Goal: Task Accomplishment & Management: Complete application form

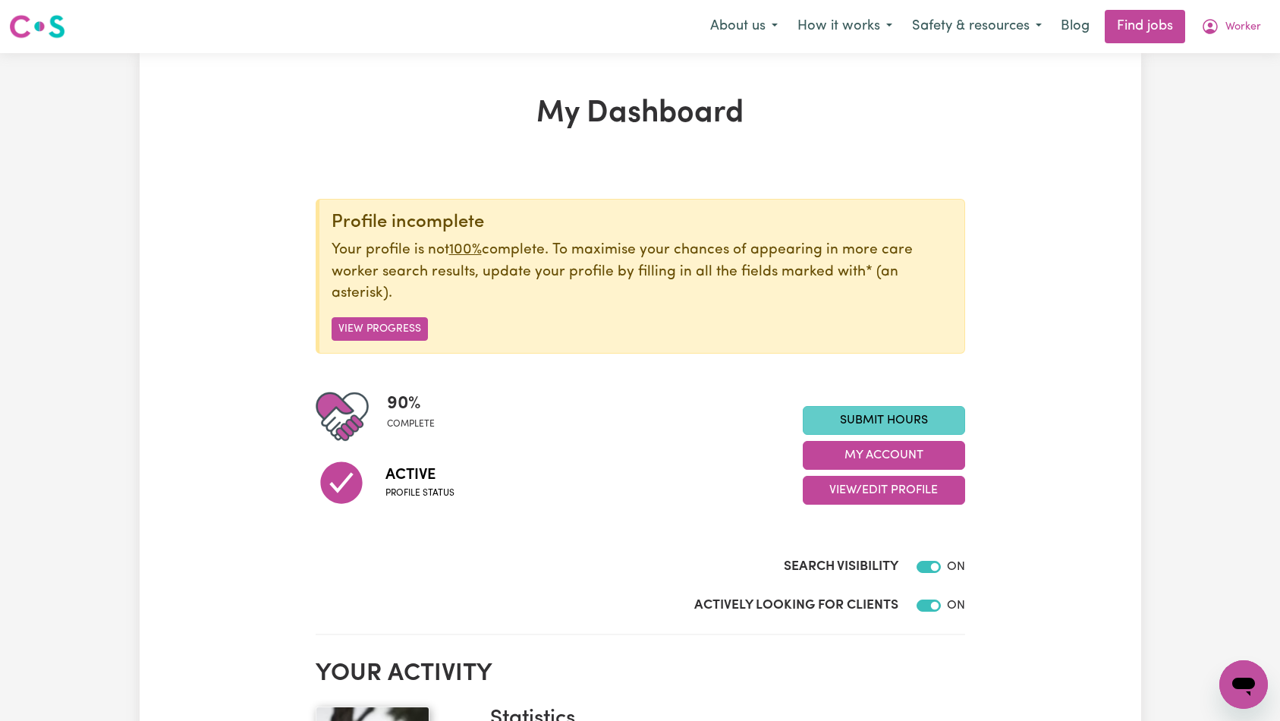
click at [869, 426] on link "Submit Hours" at bounding box center [884, 420] width 162 height 29
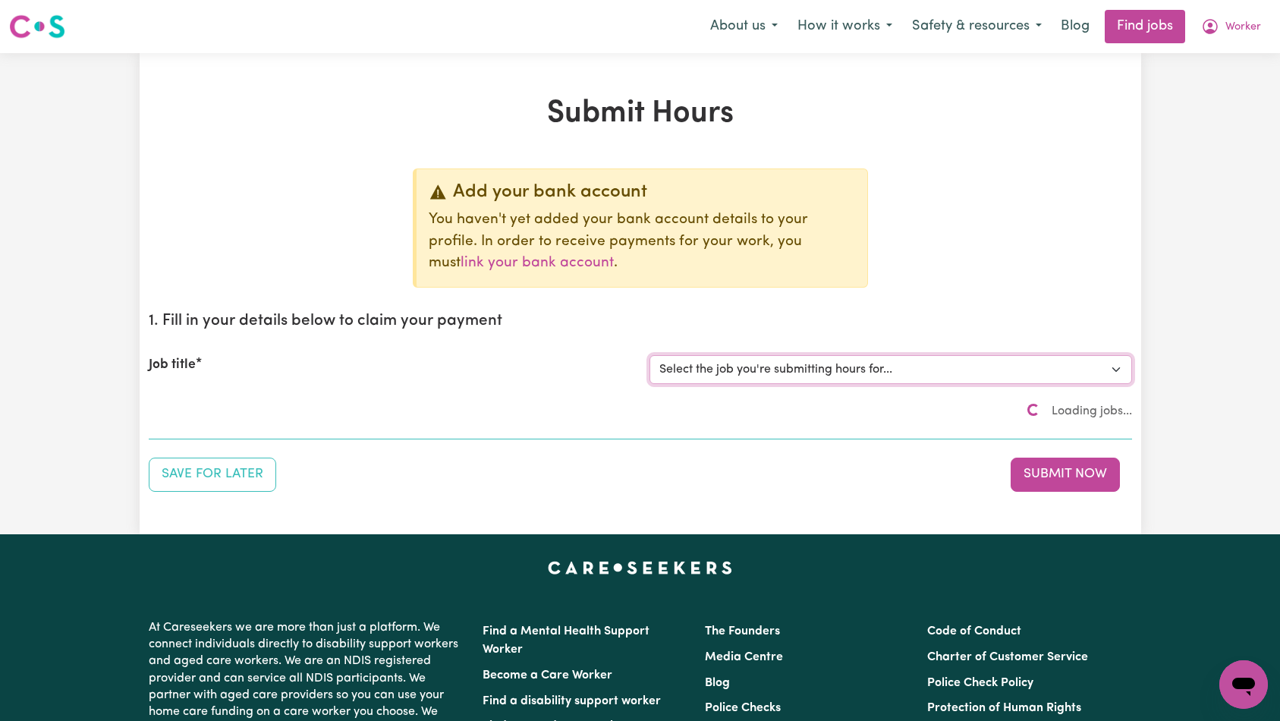
click at [851, 360] on select "Select the job you're submitting hours for..." at bounding box center [890, 369] width 483 height 29
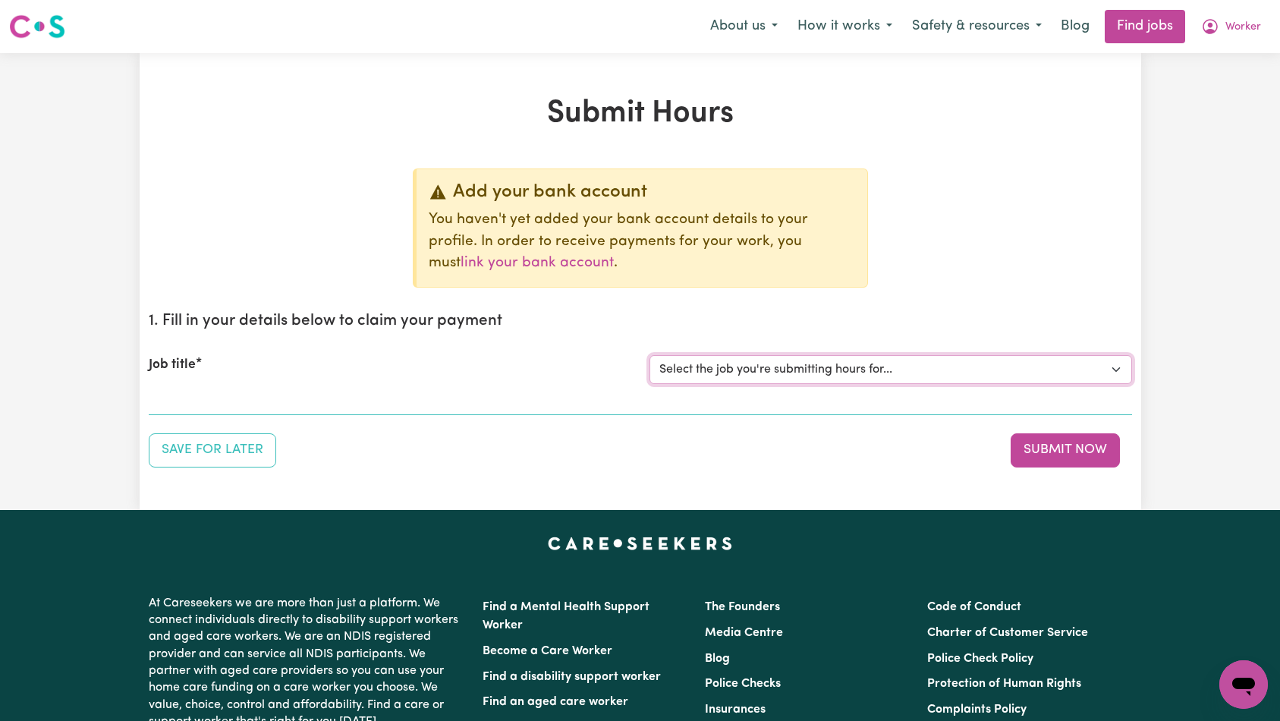
select select "14117"
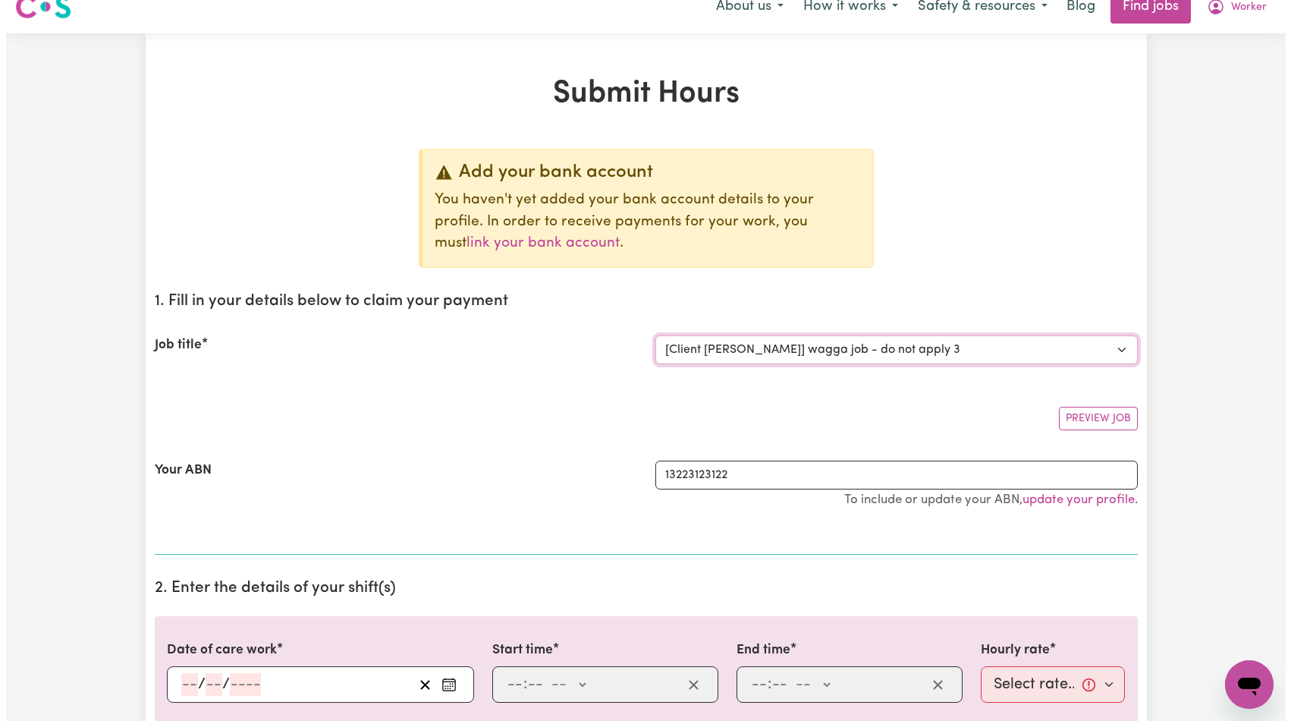
scroll to position [186, 0]
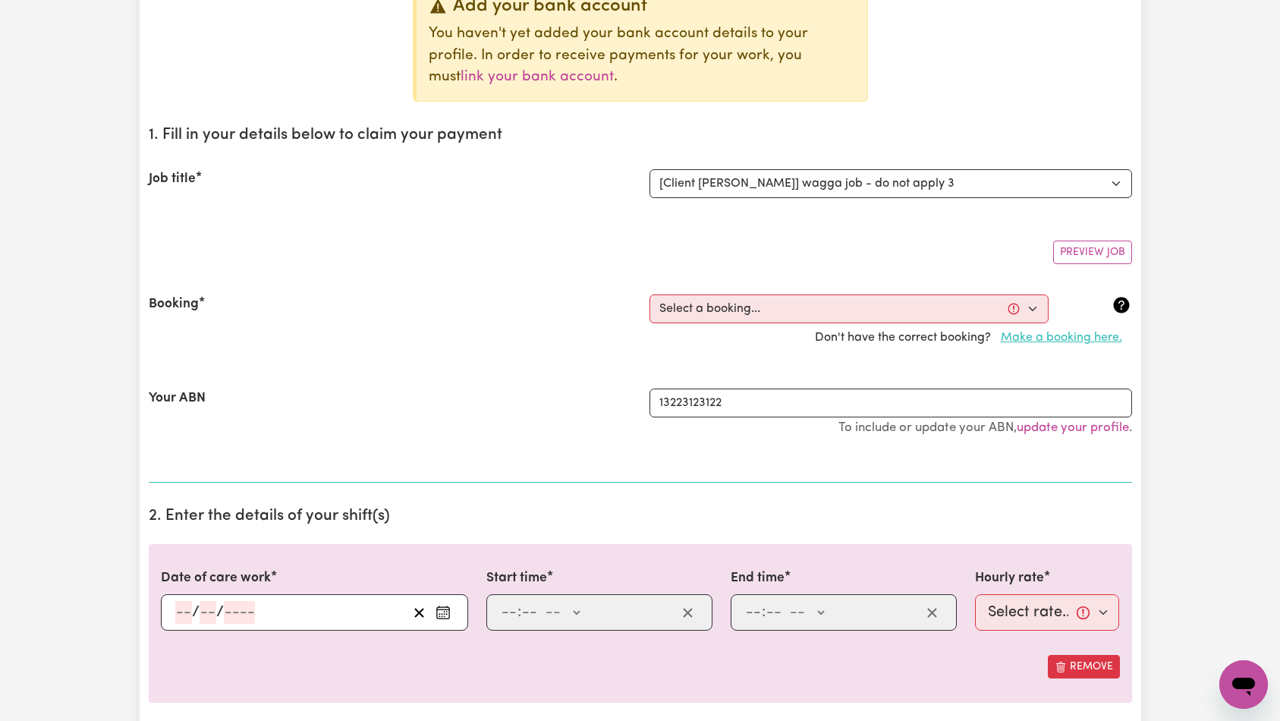
click at [1072, 337] on button "Make a booking here." at bounding box center [1061, 337] width 141 height 29
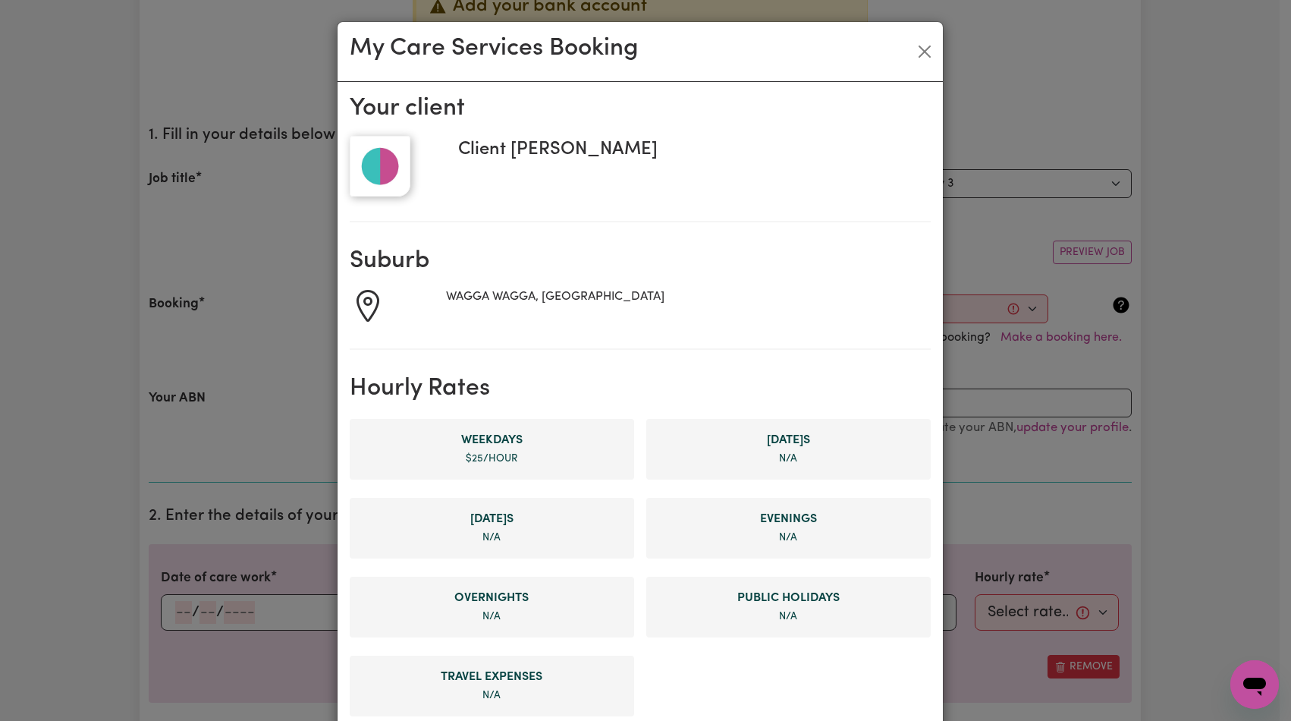
scroll to position [699, 0]
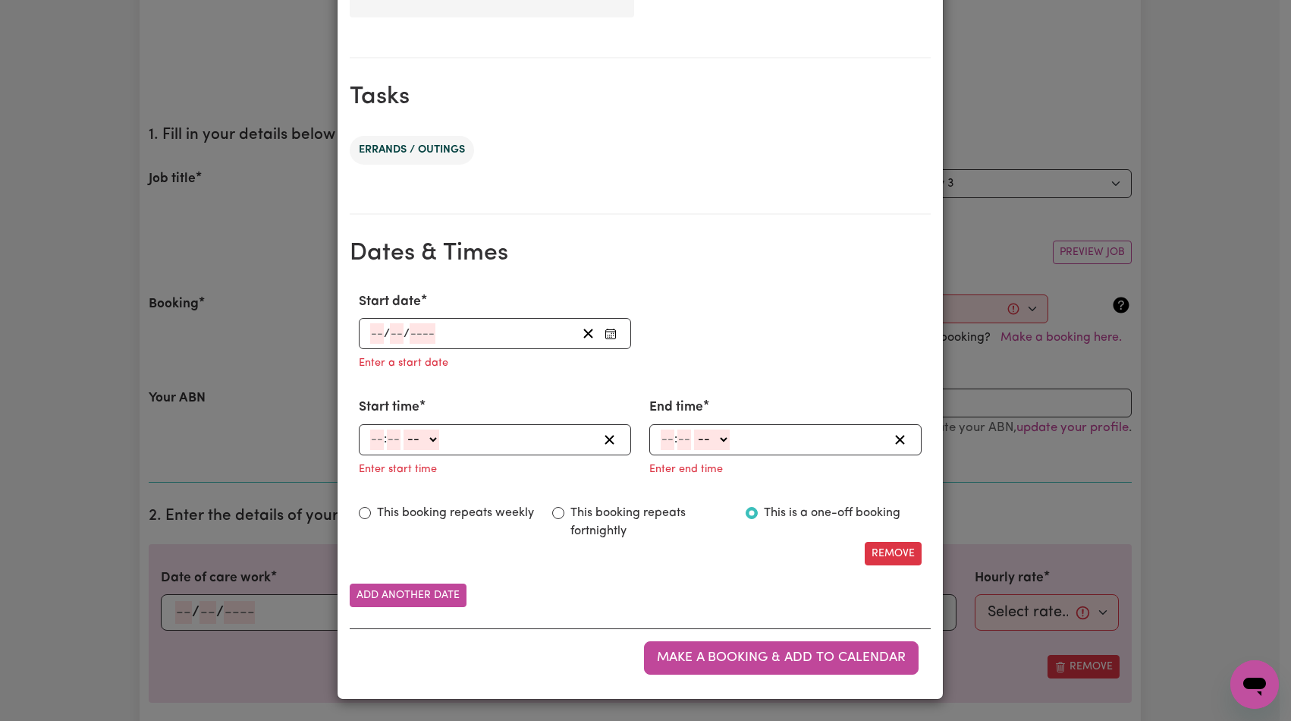
click at [417, 325] on input "number" at bounding box center [423, 333] width 26 height 20
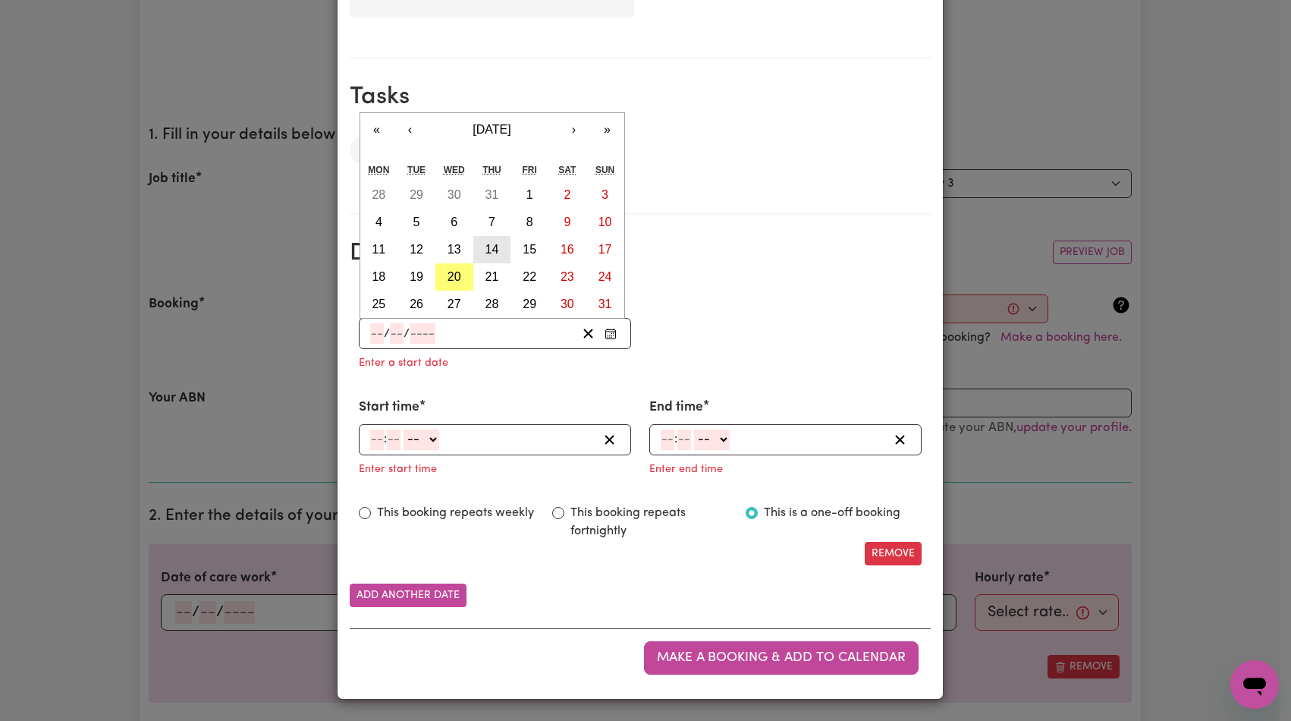
click at [498, 251] on button "14" at bounding box center [492, 249] width 38 height 27
type input "[DATE]"
type input "14"
type input "8"
type input "2025"
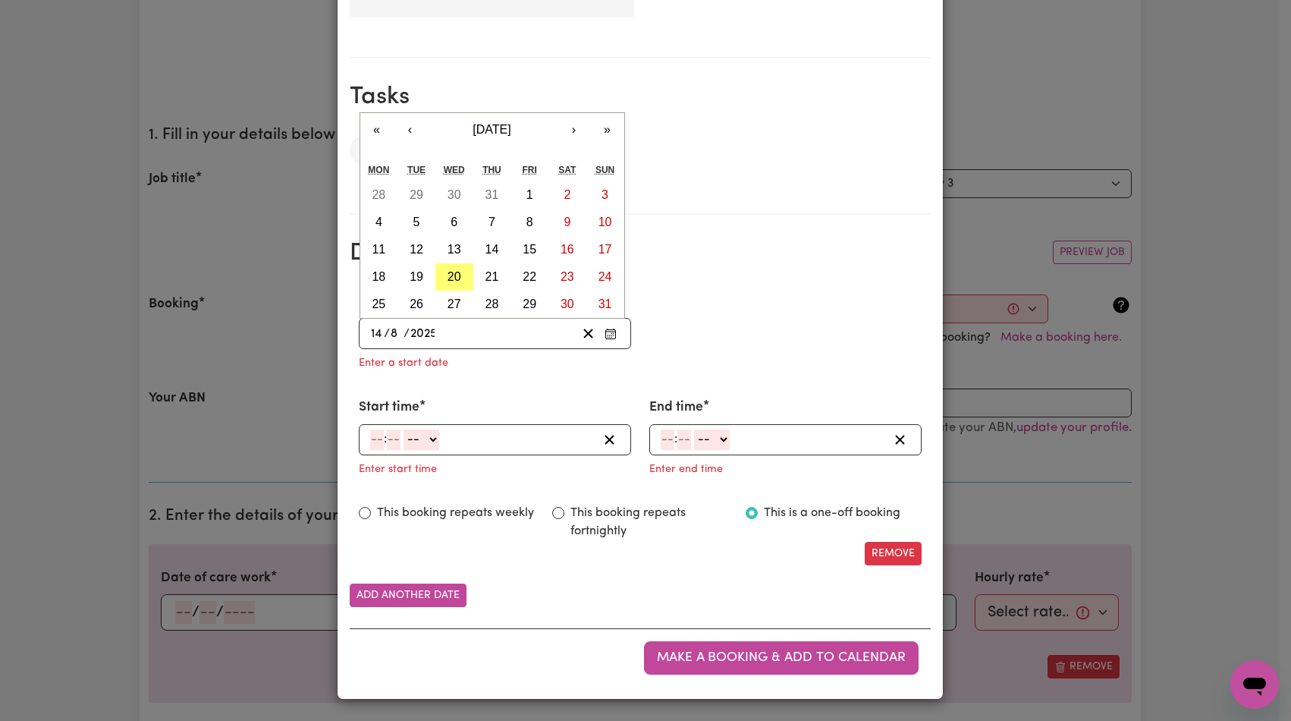
scroll to position [668, 0]
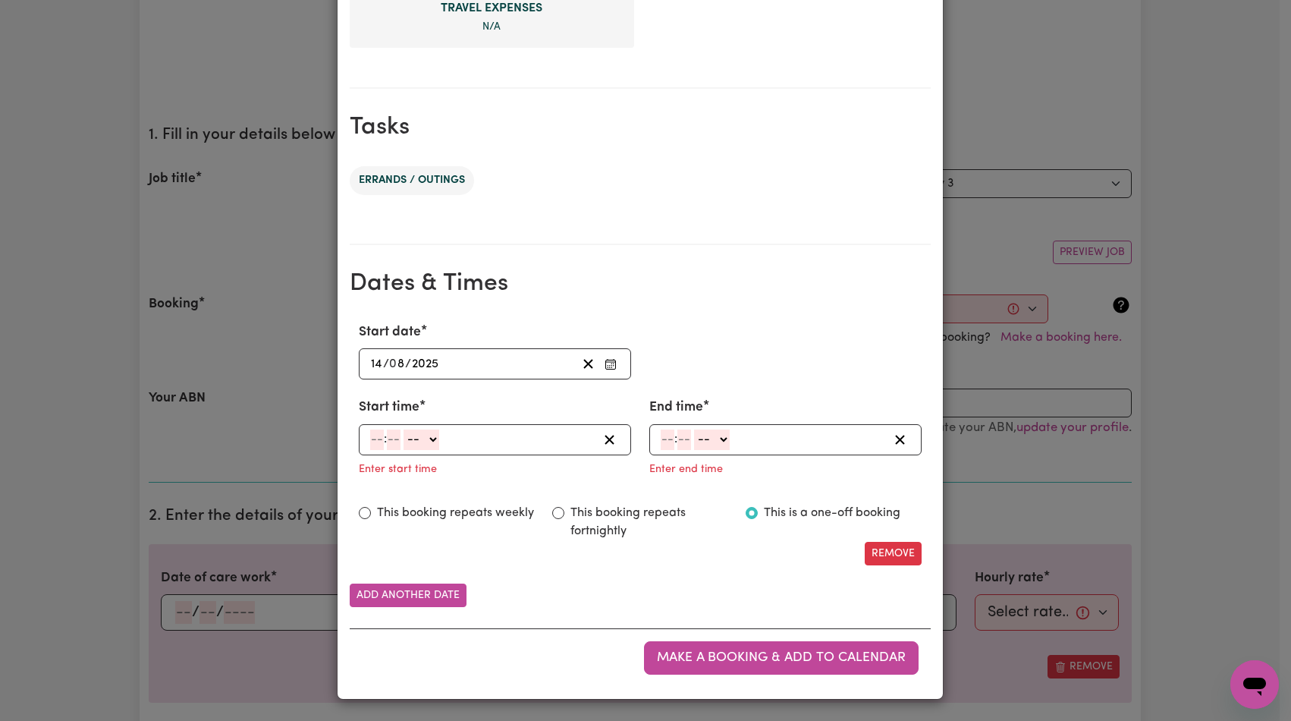
click at [370, 436] on input "number" at bounding box center [377, 439] width 14 height 20
type input "7"
type input "0"
select select "am"
type input "07:00"
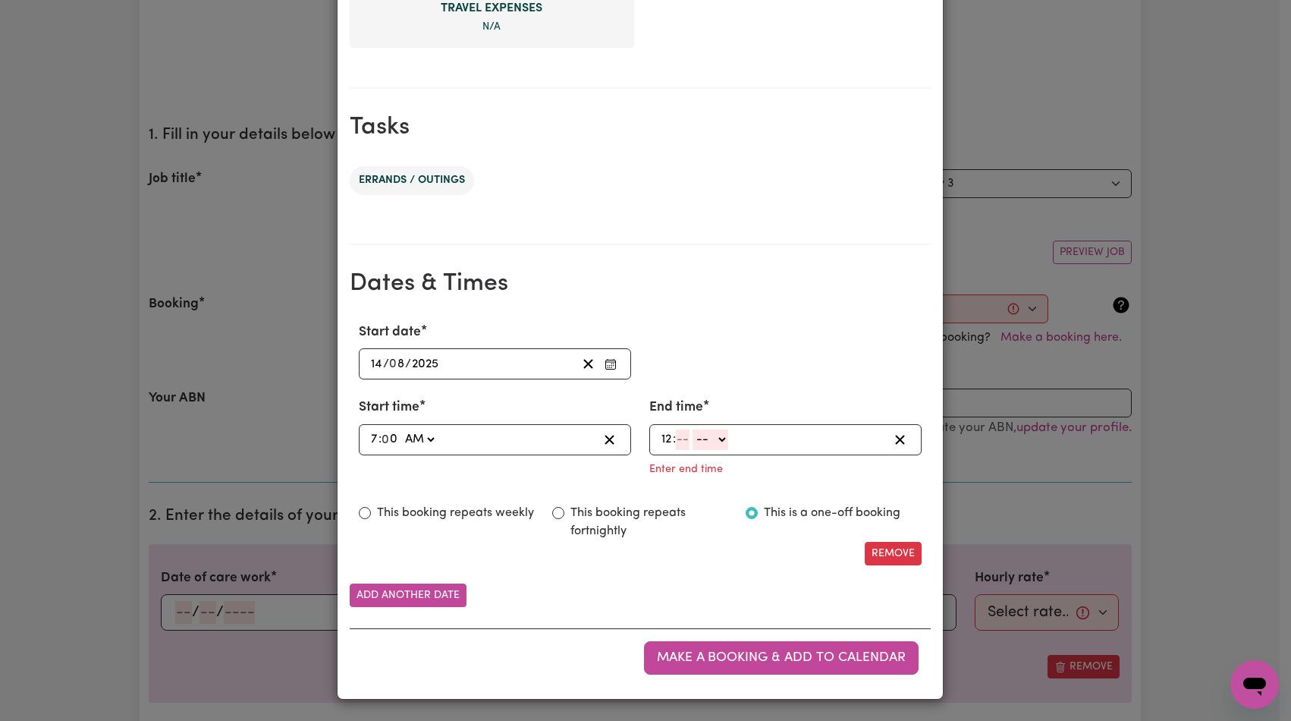
click at [661, 436] on input "12" at bounding box center [667, 439] width 12 height 20
type input "7"
type input "02"
select select "am"
type input "07:02"
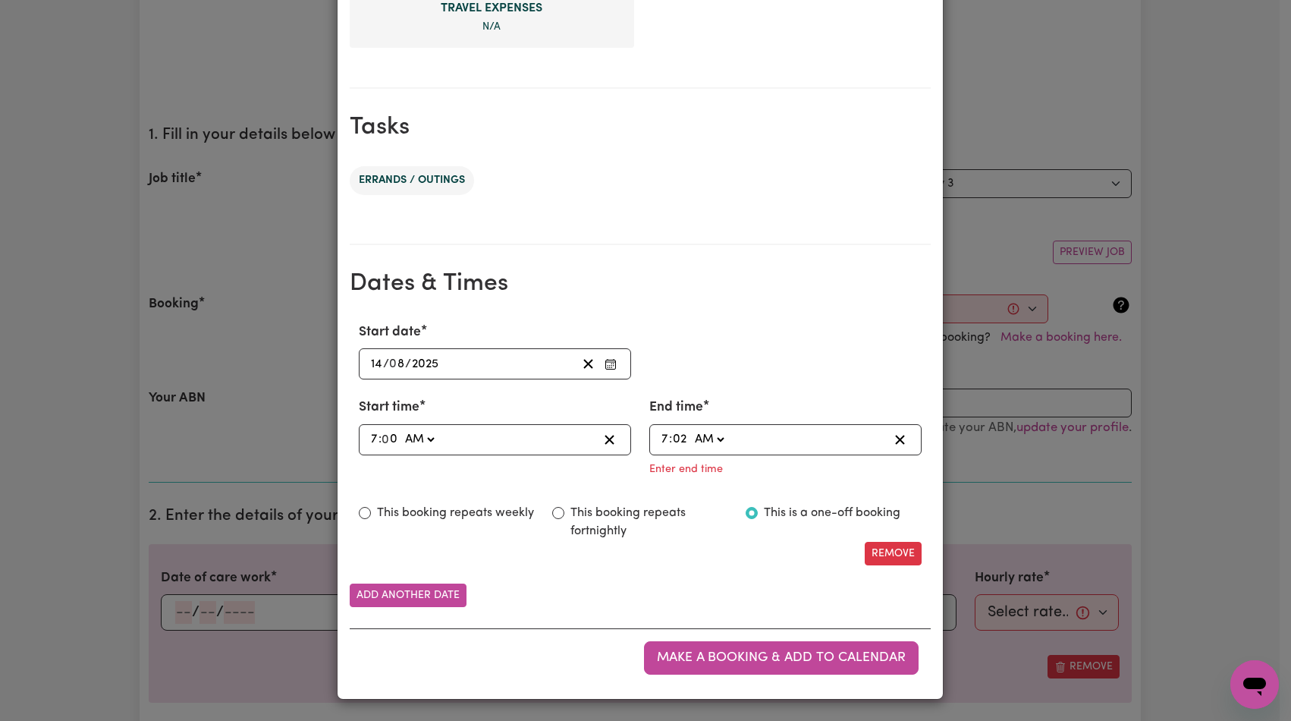
type input "2"
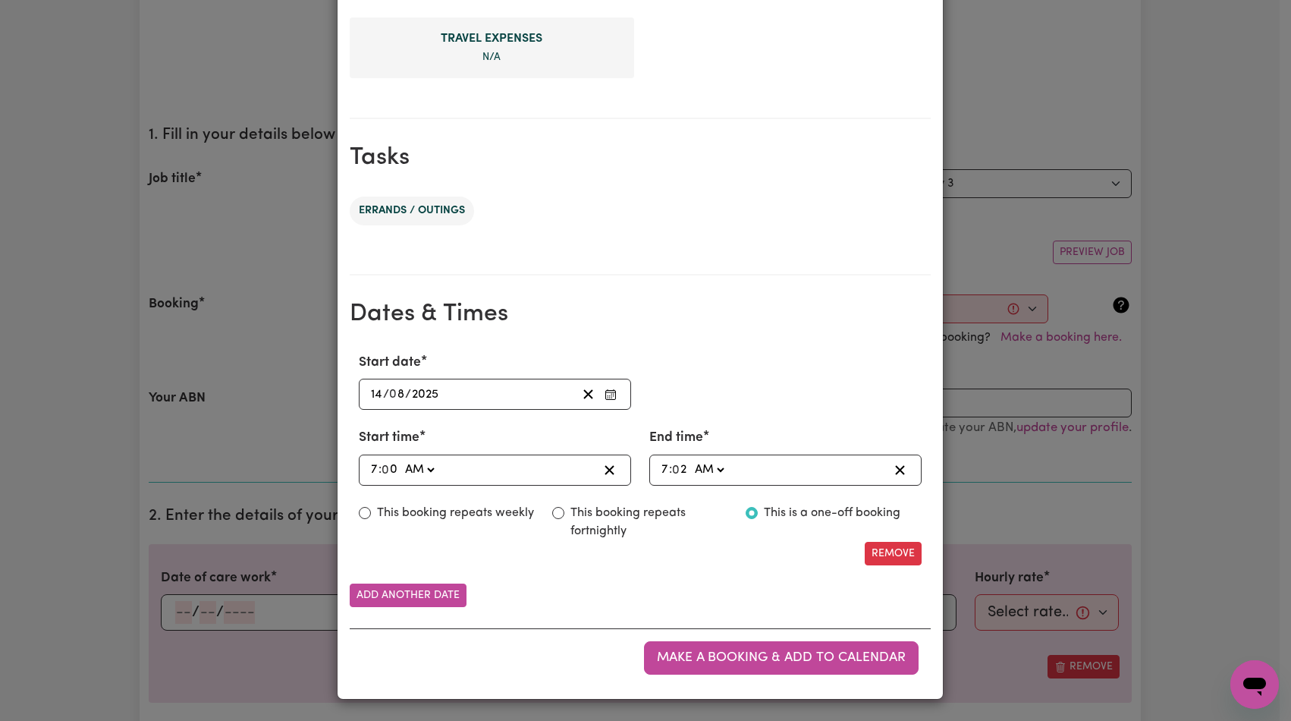
scroll to position [638, 0]
click at [870, 665] on button "Make a booking & add to calendar" at bounding box center [781, 657] width 275 height 33
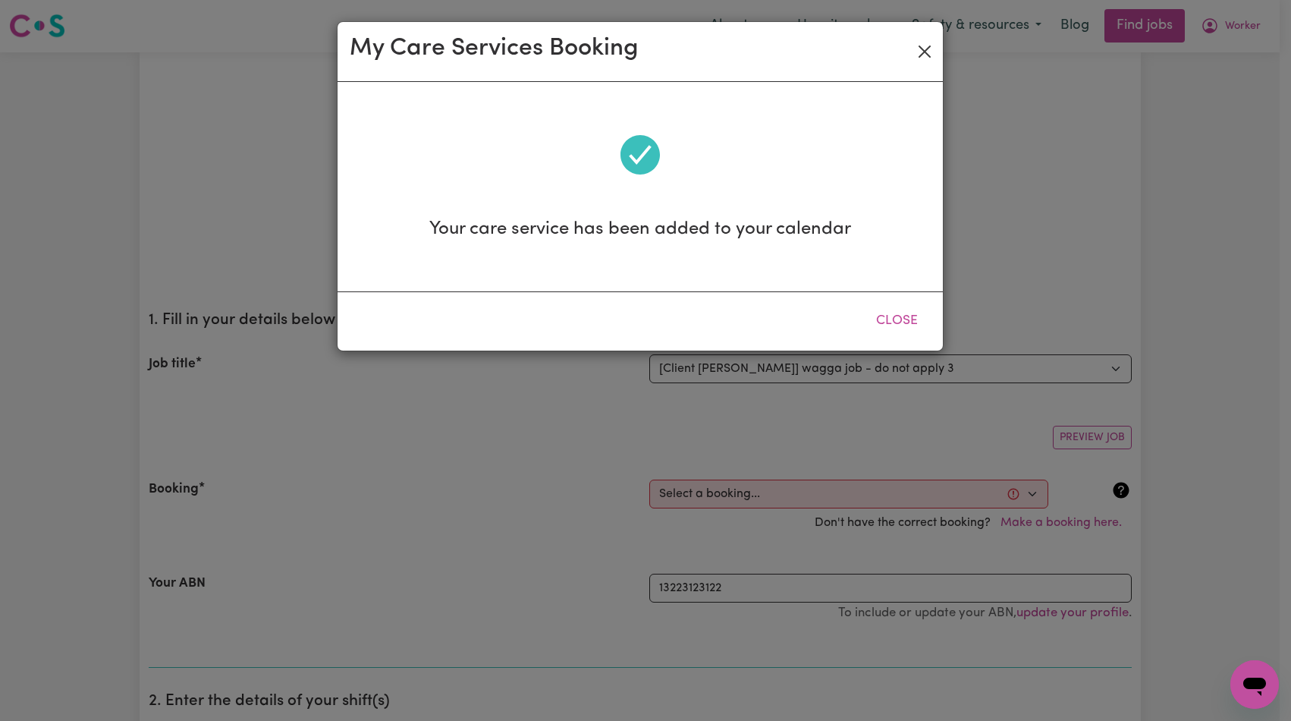
scroll to position [0, 0]
click at [922, 50] on button "Close" at bounding box center [925, 51] width 24 height 24
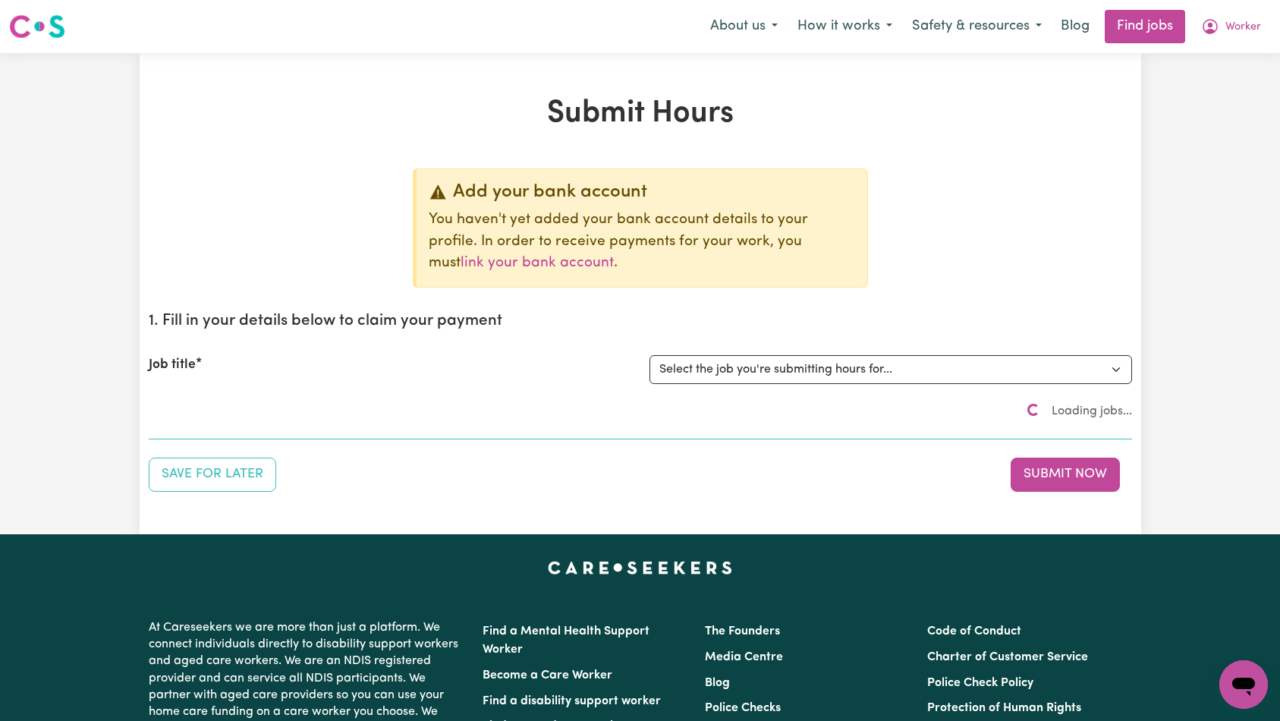
click at [860, 241] on div "Add your bank account You haven't yet added your bank account details to your p…" at bounding box center [640, 227] width 455 height 119
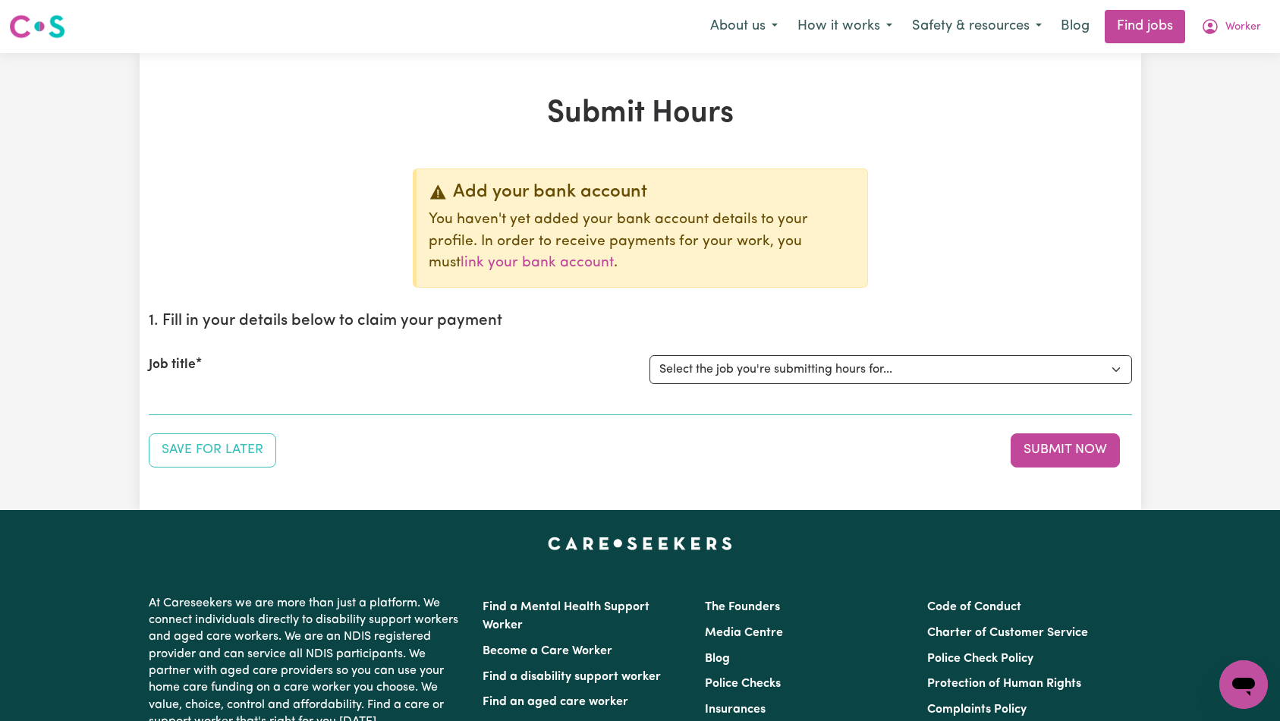
click at [853, 359] on select "Select the job you're submitting hours for... [Tumbi Umbi] Cleaner needed Tumbi…" at bounding box center [890, 369] width 483 height 29
select select "14117"
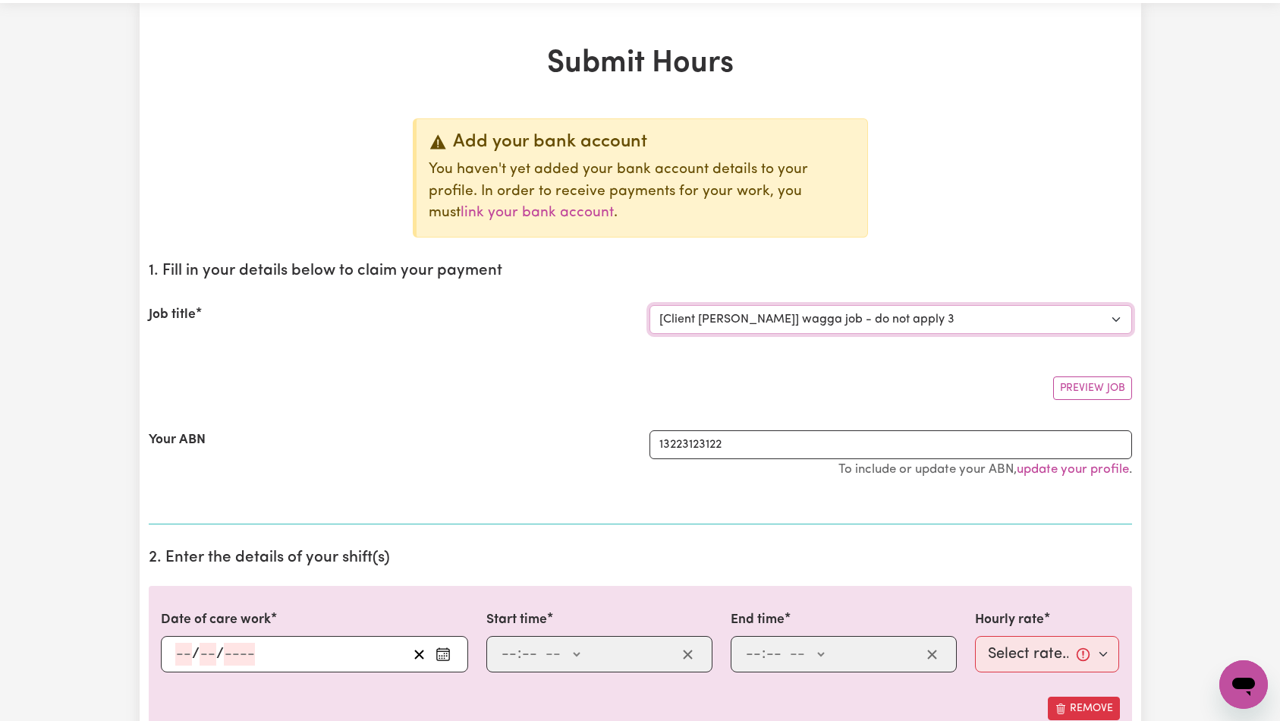
scroll to position [194, 0]
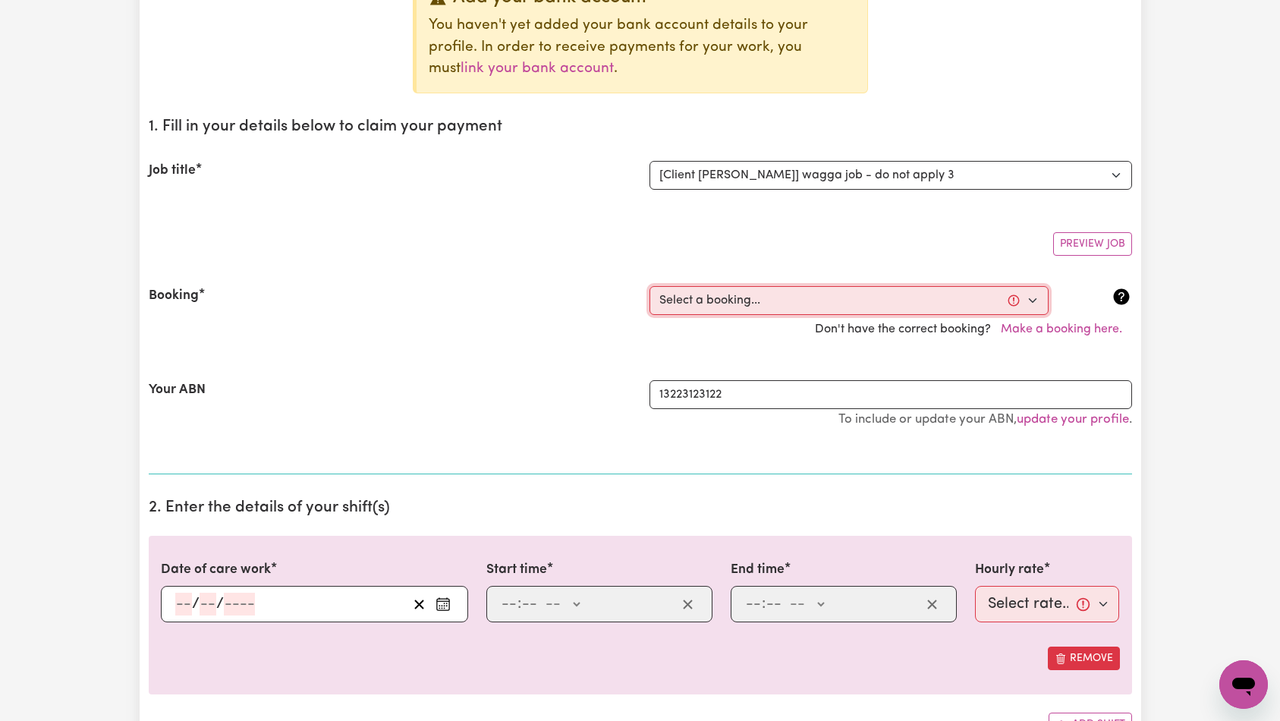
click at [792, 311] on select "Select a booking... Wed, July 30, 2025 - 06:00pm to 06:04pm (ONE-OFF) Wed, Augu…" at bounding box center [848, 300] width 399 height 29
select select "359200"
type input "[DATE]"
type input "14"
type input "8"
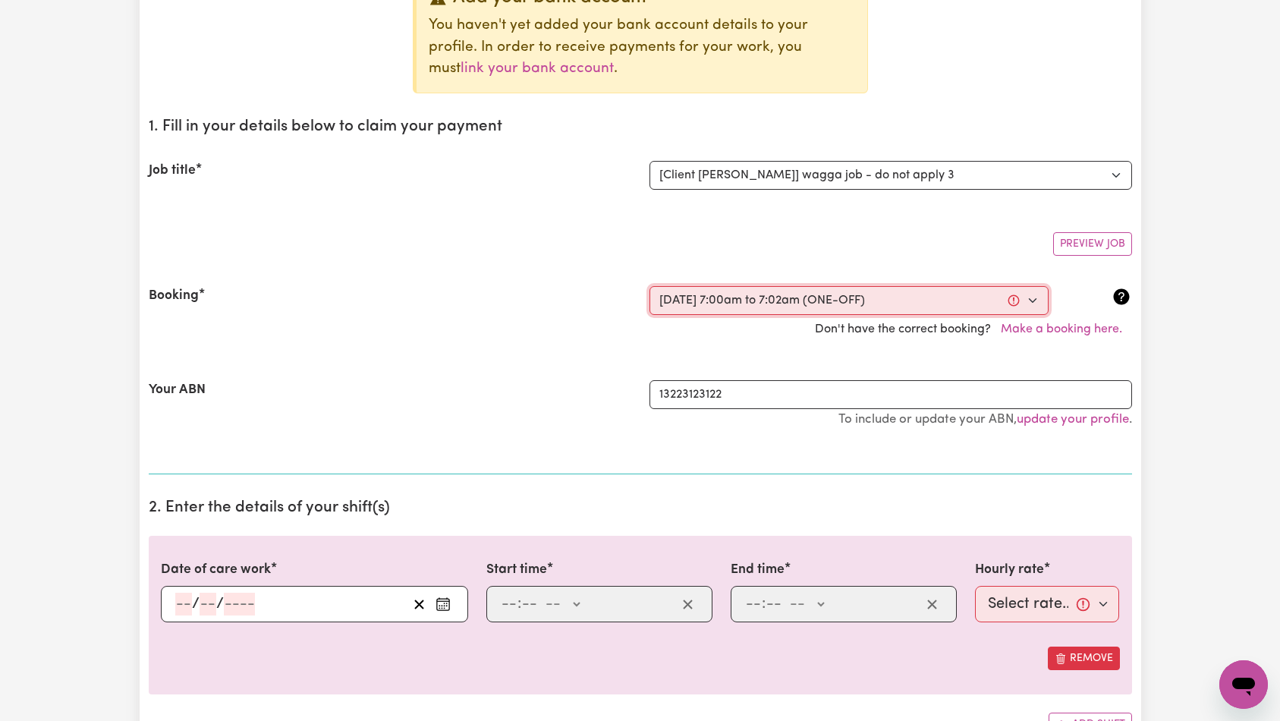
type input "2025"
type input "07:00"
type input "7"
type input "0"
select select "am"
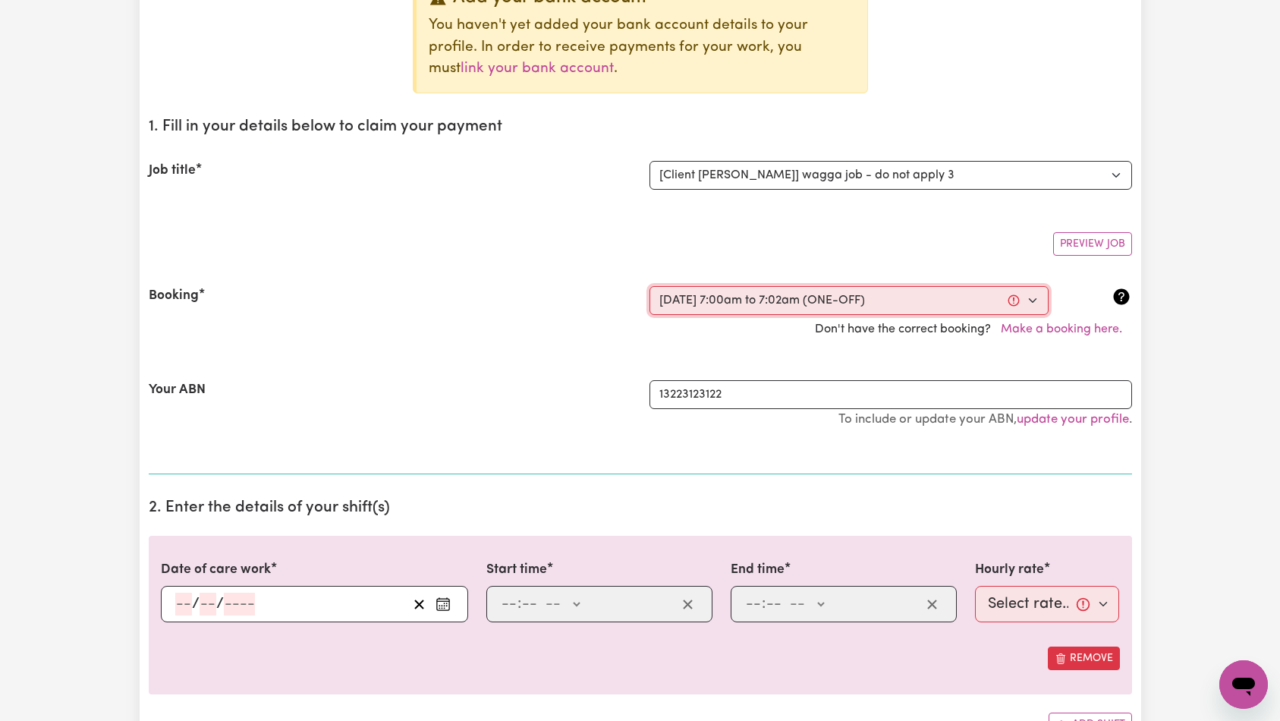
type input "07:02"
type input "7"
type input "2"
select select "am"
select select "25-Weekday"
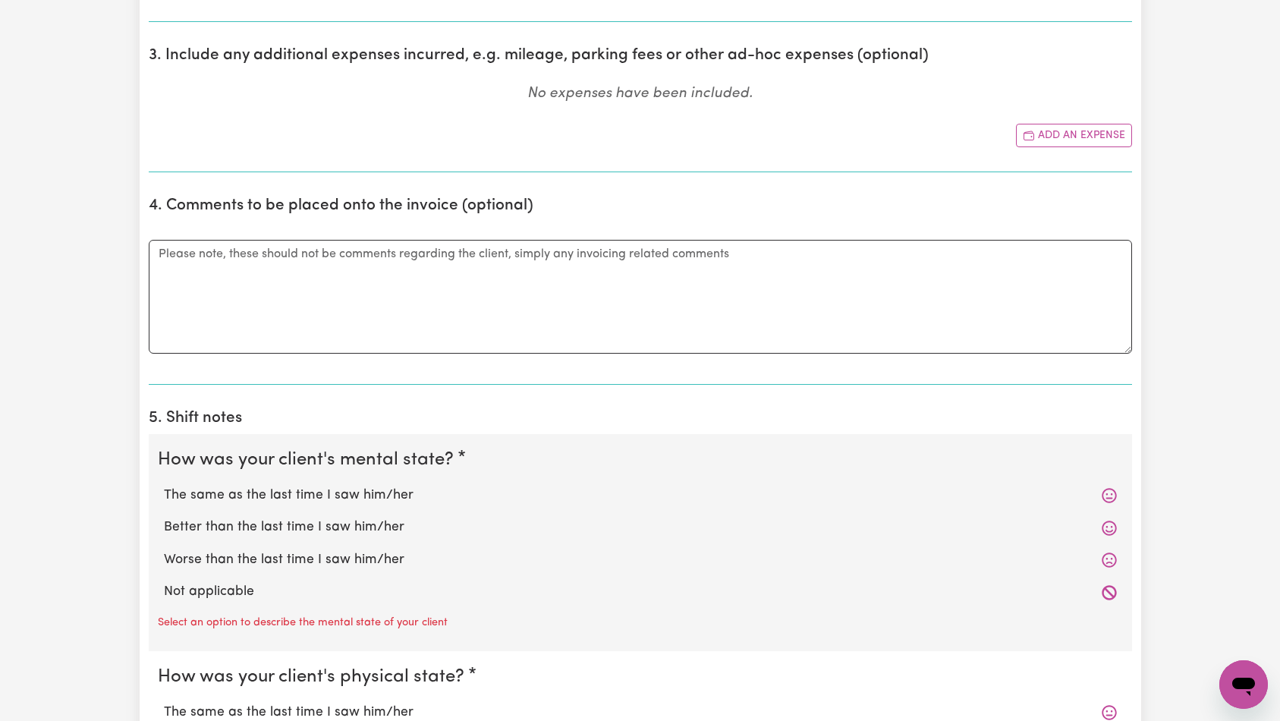
click at [209, 590] on label "Not applicable" at bounding box center [640, 592] width 953 height 20
click at [164, 582] on input "Not applicable" at bounding box center [163, 581] width 1 height 1
radio input "true"
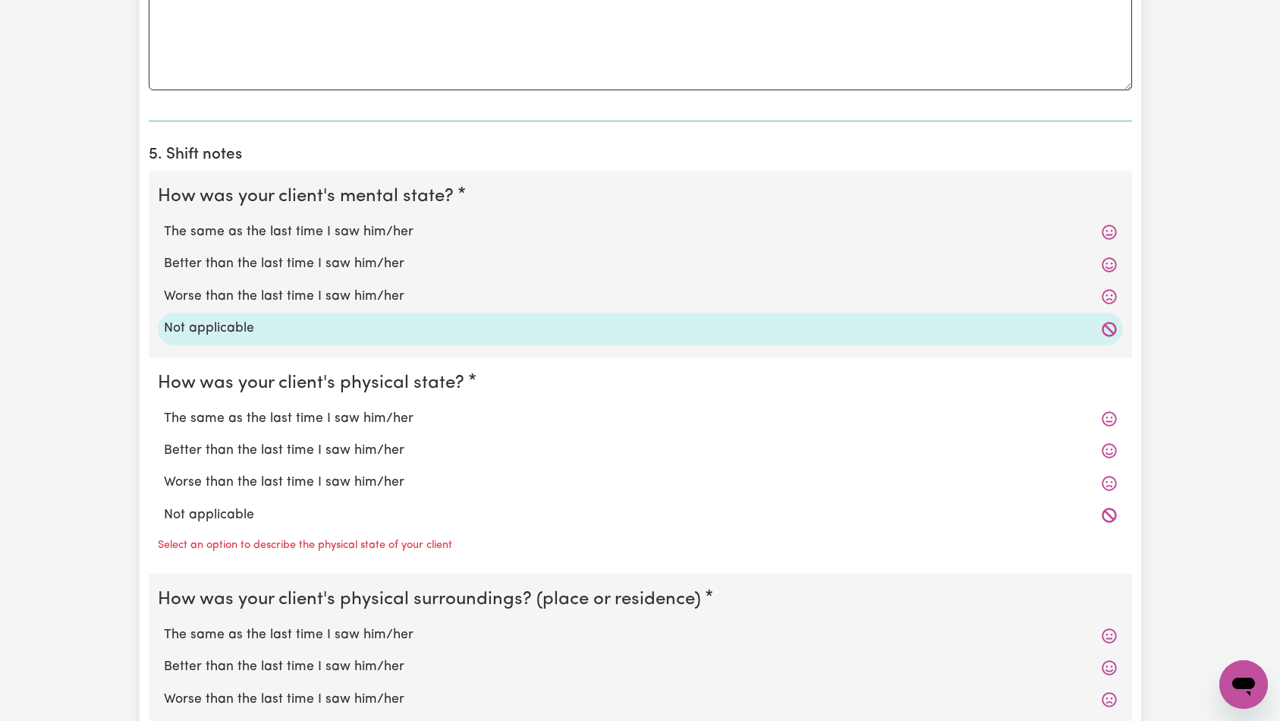
click at [235, 514] on label "Not applicable" at bounding box center [640, 515] width 953 height 20
click at [164, 505] on input "Not applicable" at bounding box center [163, 505] width 1 height 1
radio input "true"
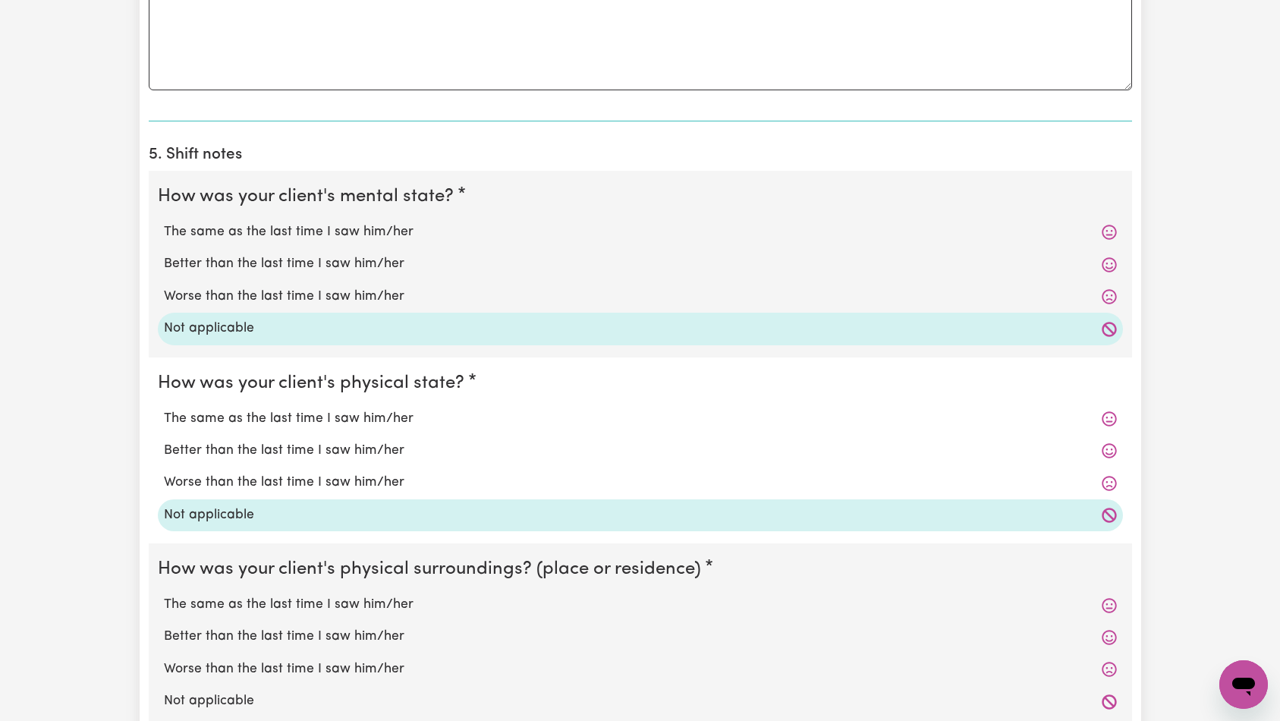
scroll to position [1628, 0]
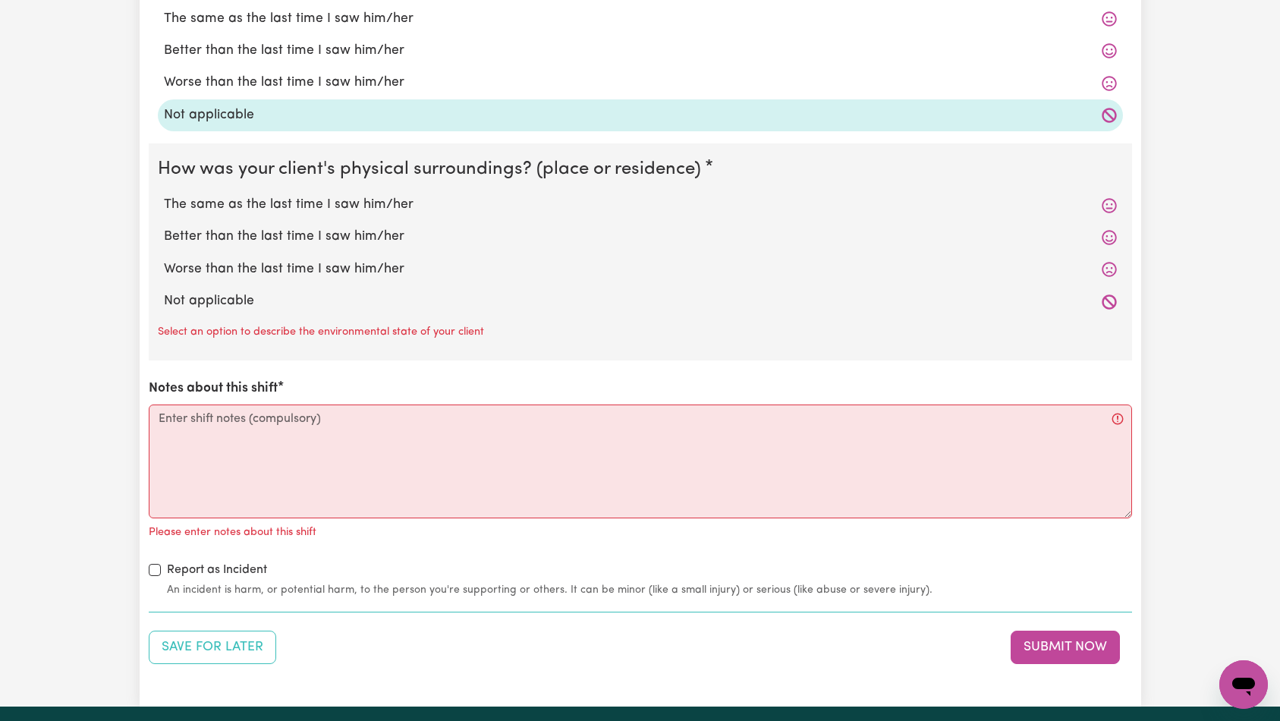
click at [234, 307] on label "Not applicable" at bounding box center [640, 301] width 953 height 20
click at [164, 291] on input "Not applicable" at bounding box center [163, 291] width 1 height 1
radio input "true"
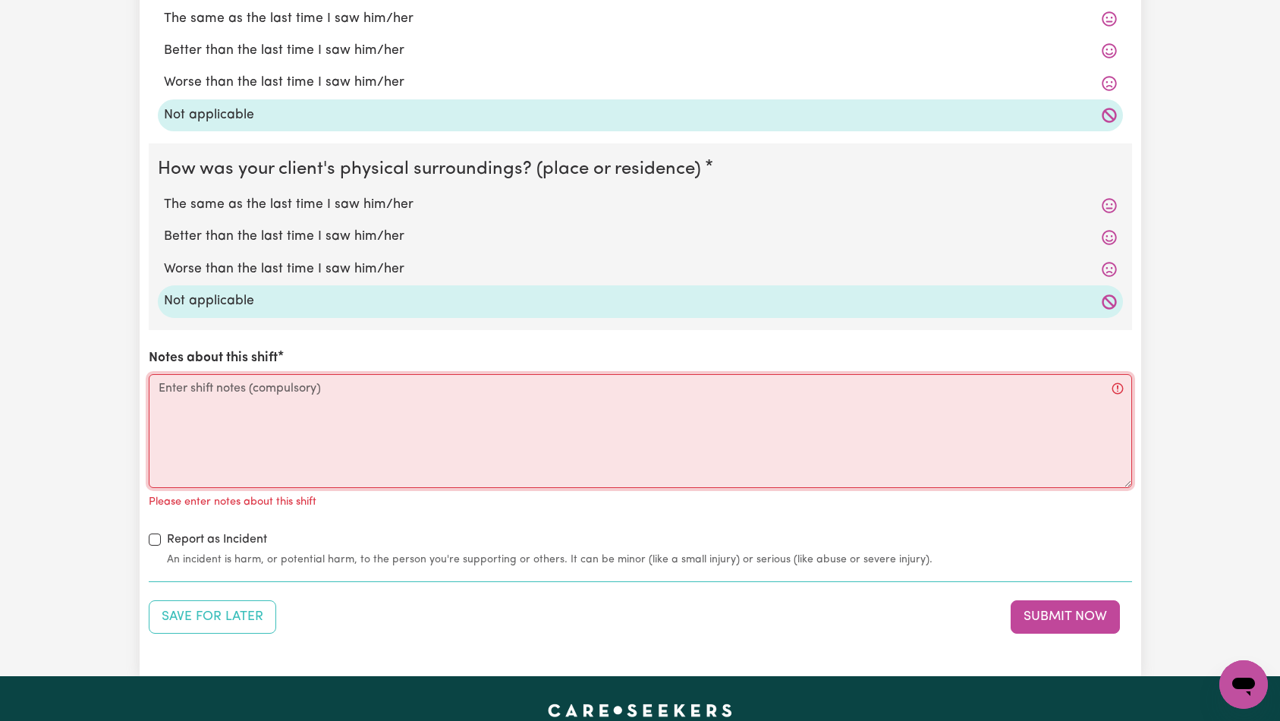
click at [263, 458] on textarea "Notes about this shift" at bounding box center [640, 431] width 983 height 114
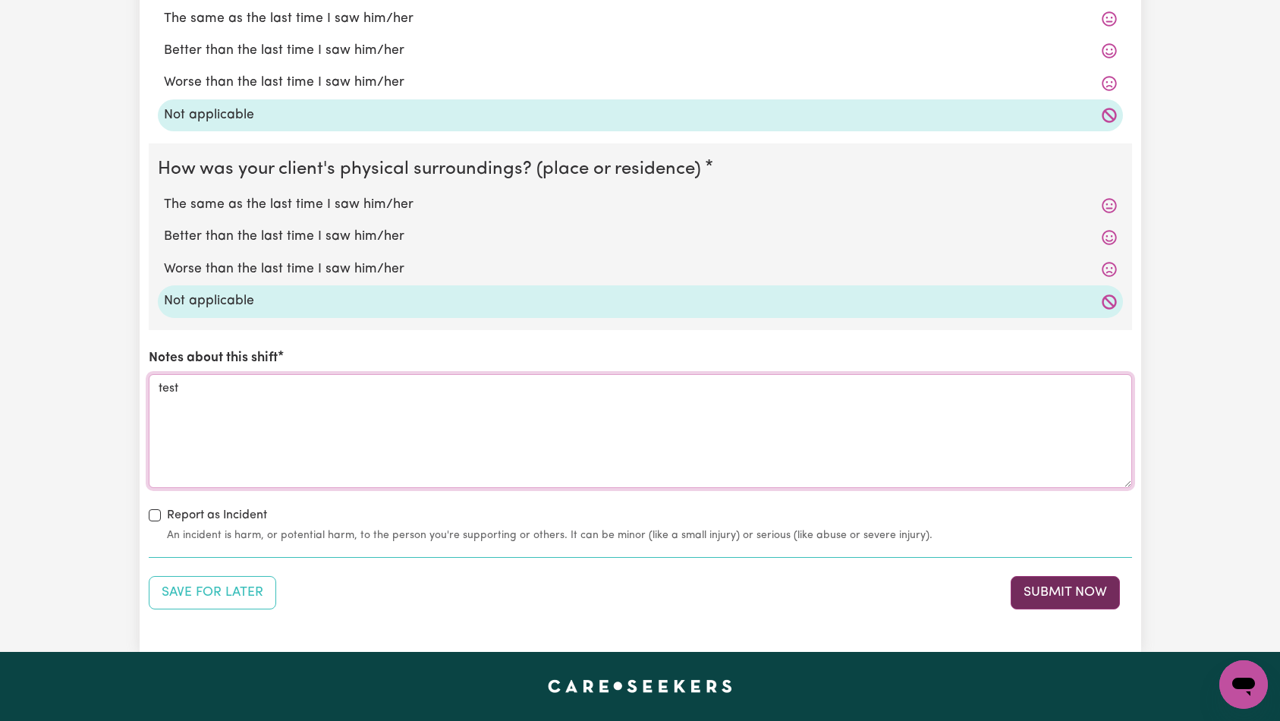
type textarea "test"
click at [1075, 593] on button "Submit Now" at bounding box center [1065, 592] width 109 height 33
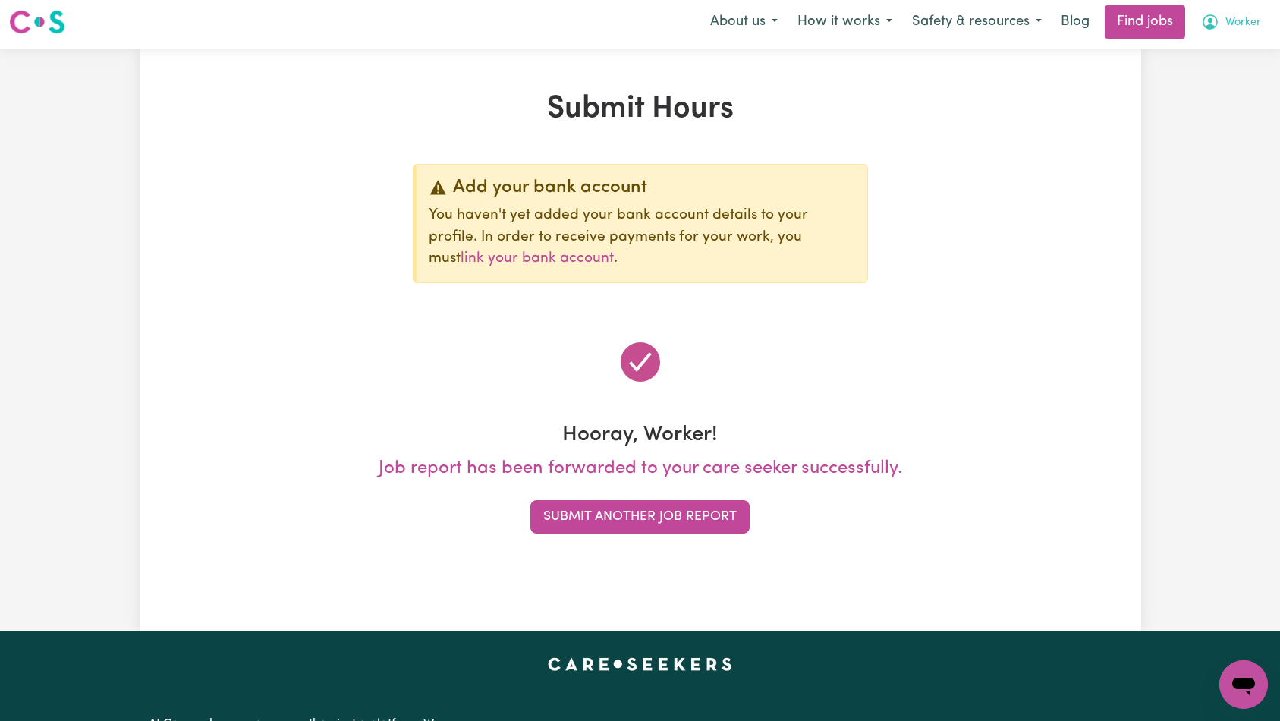
scroll to position [0, 0]
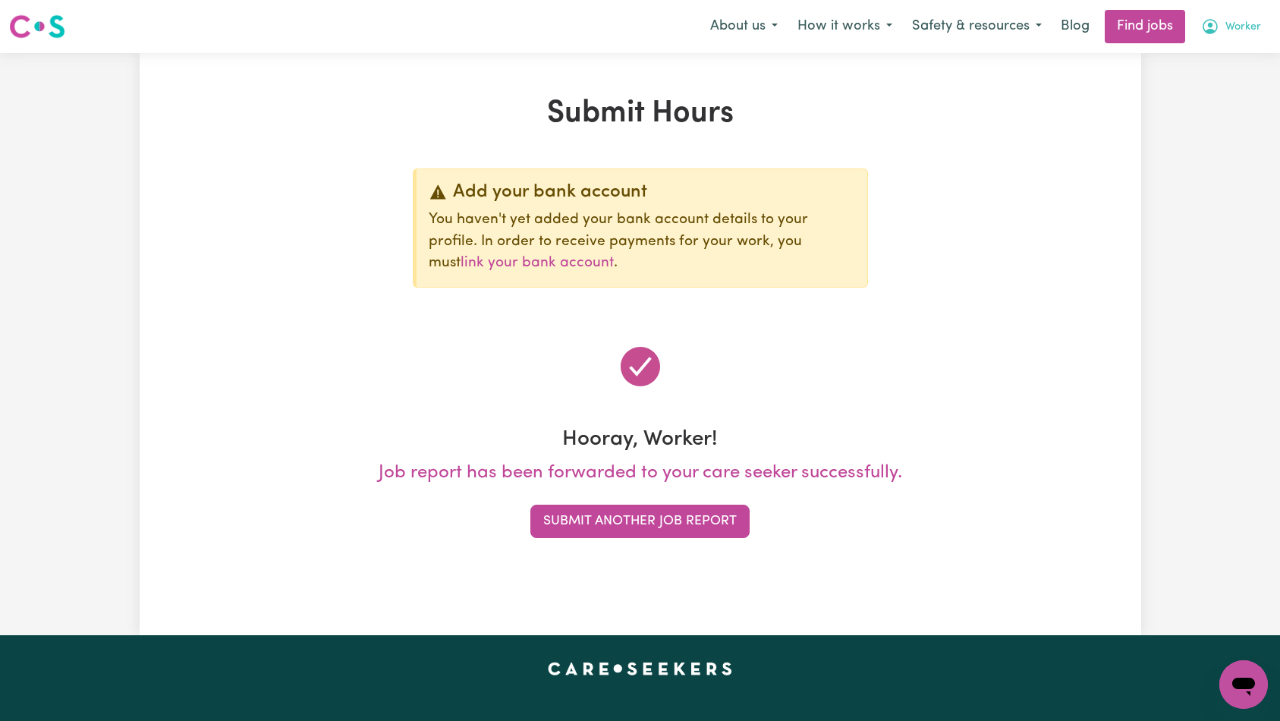
click at [1245, 32] on span "Worker" at bounding box center [1243, 27] width 36 height 17
click at [1219, 108] on link "Logout" at bounding box center [1210, 116] width 120 height 29
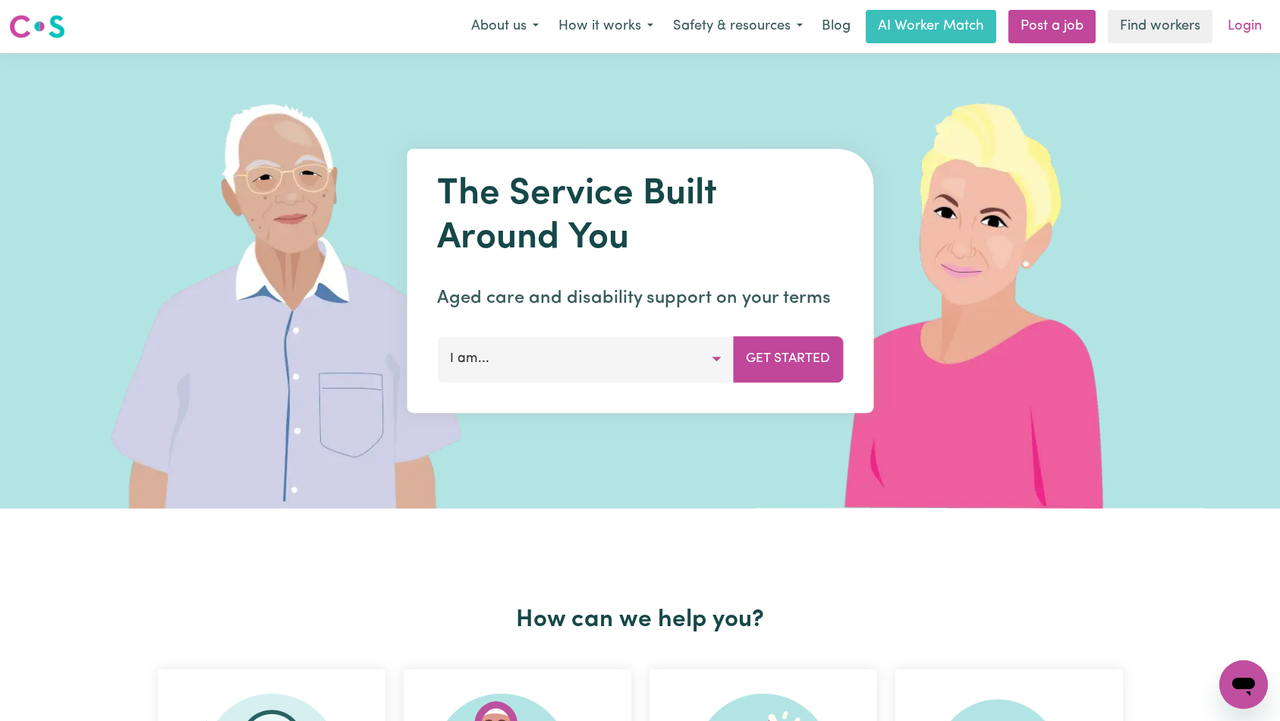
click at [1250, 17] on link "Login" at bounding box center [1245, 26] width 52 height 33
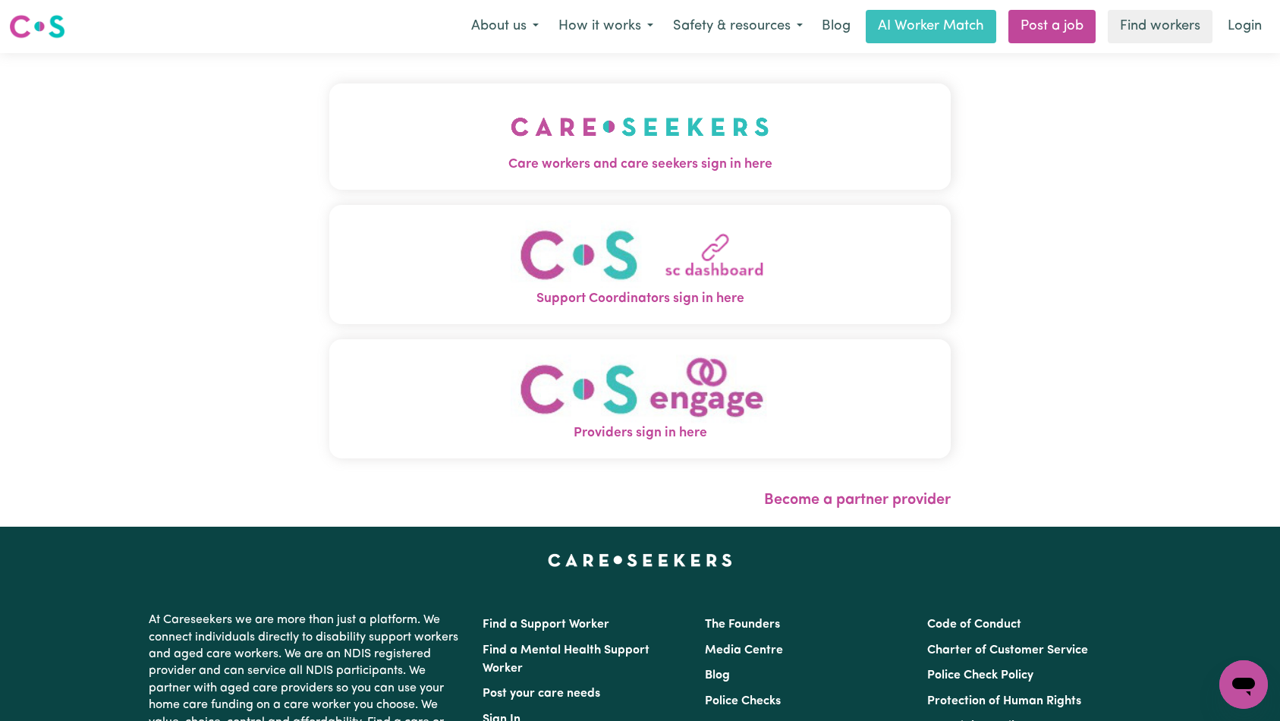
click at [467, 81] on div "Care workers and care seekers sign in here Support Coordinators sign in here Pr…" at bounding box center [640, 289] width 640 height 473
click at [665, 156] on span "Care workers and care seekers sign in here" at bounding box center [640, 165] width 622 height 20
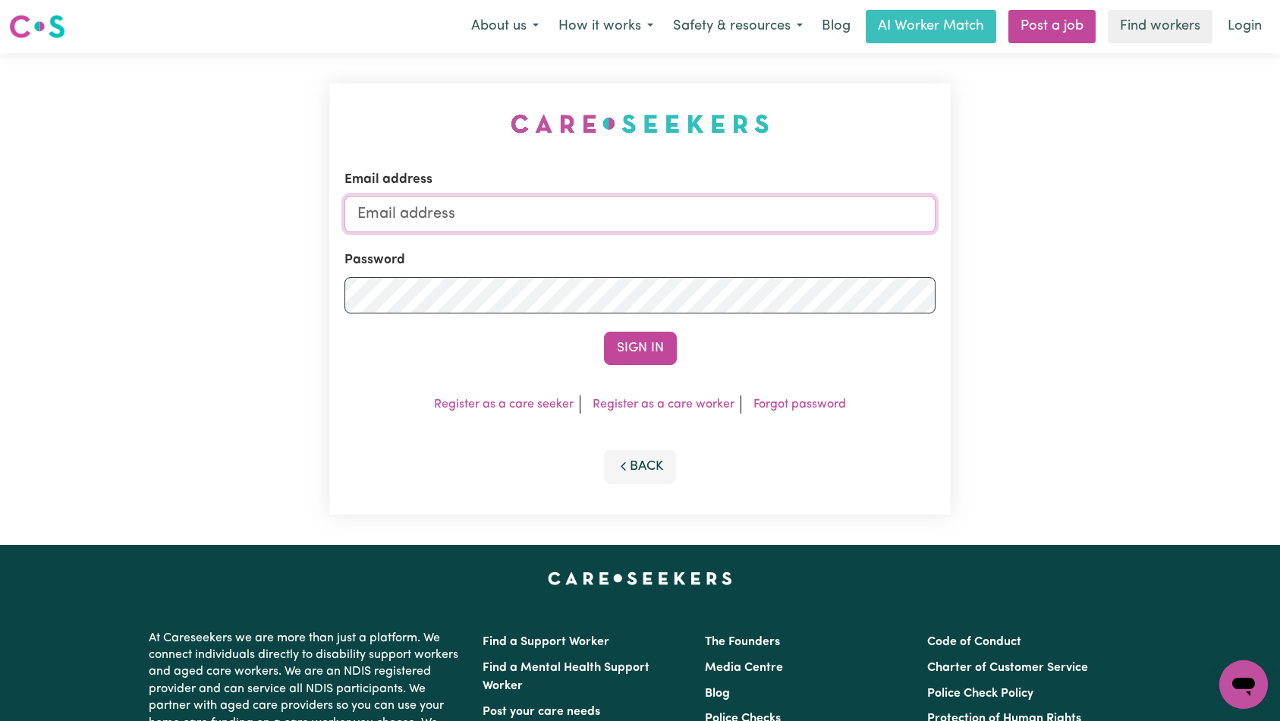
click at [719, 211] on input "Email address" at bounding box center [640, 214] width 592 height 36
type input "florenzkeirtcuizon+client@gmail.com"
click at [626, 346] on button "Sign In" at bounding box center [640, 348] width 73 height 33
